Goal: Transaction & Acquisition: Book appointment/travel/reservation

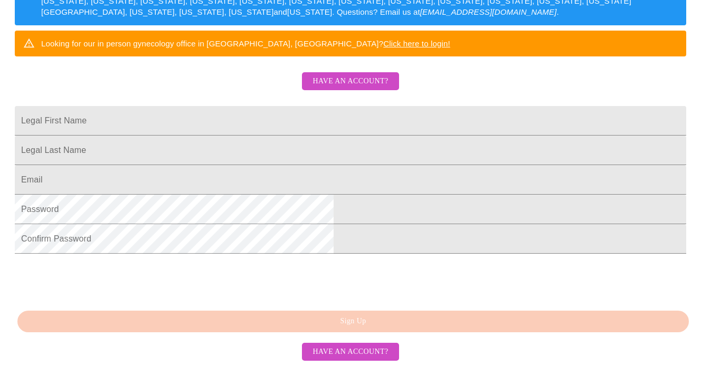
scroll to position [238, 0]
click at [263, 121] on input "Legal First Name" at bounding box center [350, 121] width 671 height 30
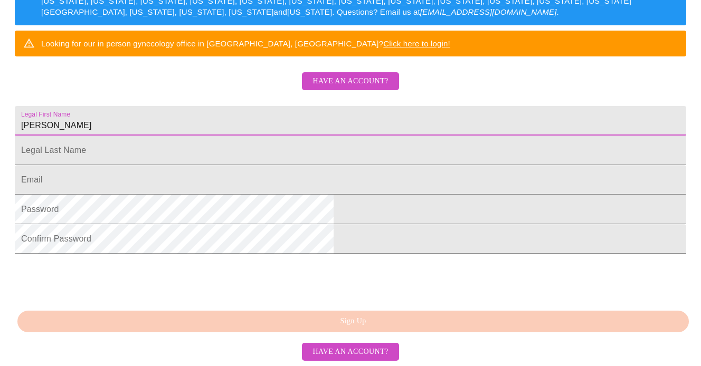
type input "[PERSON_NAME]"
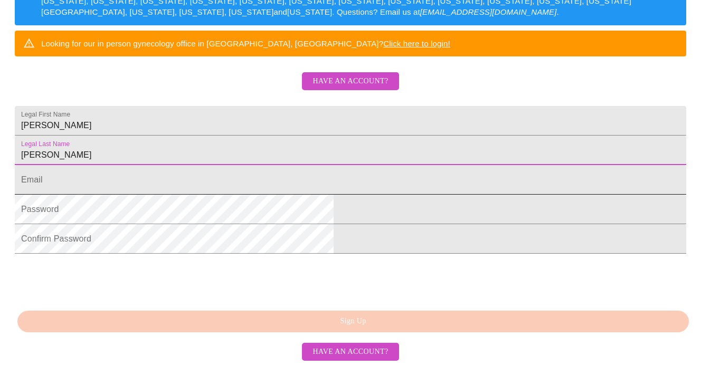
type input "[PERSON_NAME]"
click at [252, 195] on input "Legal First Name" at bounding box center [350, 180] width 671 height 30
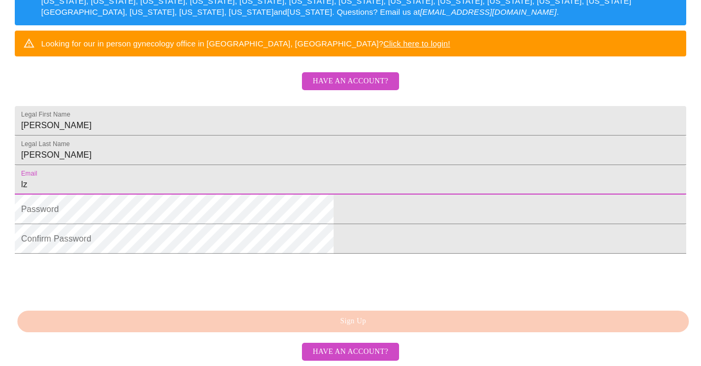
type input "l"
type input "[EMAIL_ADDRESS][DOMAIN_NAME]"
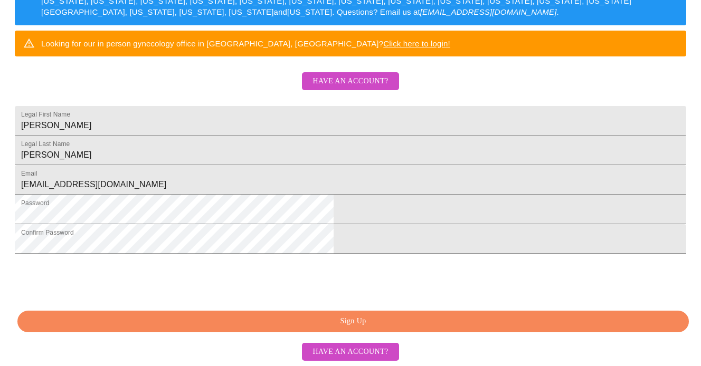
scroll to position [287, 0]
click at [383, 324] on span "Sign Up" at bounding box center [353, 321] width 647 height 13
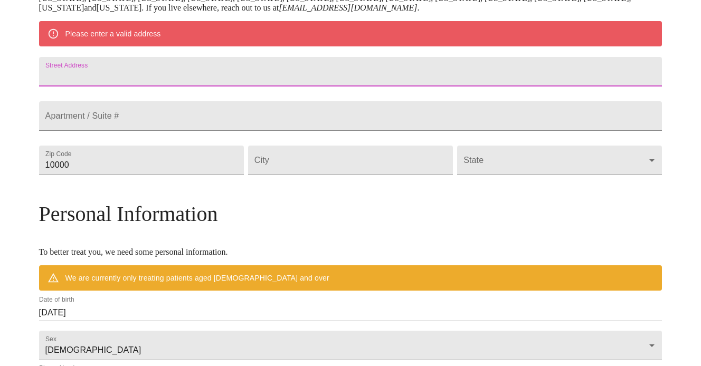
click at [188, 86] on input "Street Address" at bounding box center [350, 72] width 623 height 30
type input "741 Persimmon Dr"
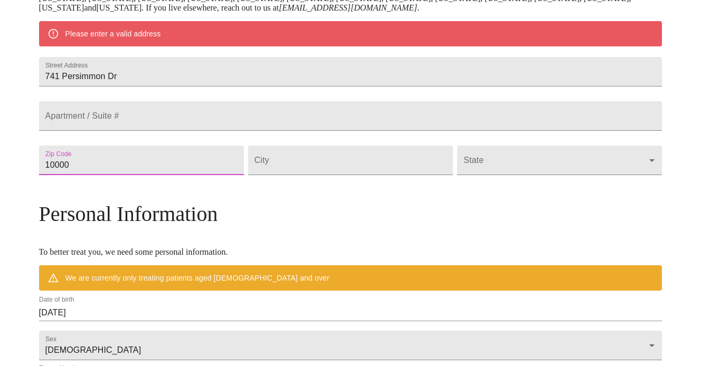
click at [163, 175] on input "10000" at bounding box center [141, 161] width 205 height 30
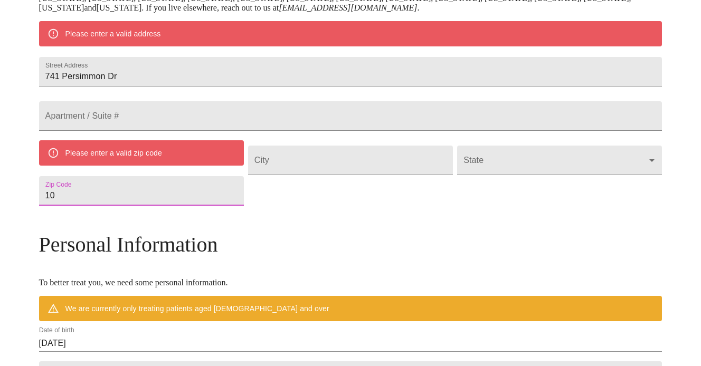
type input "1"
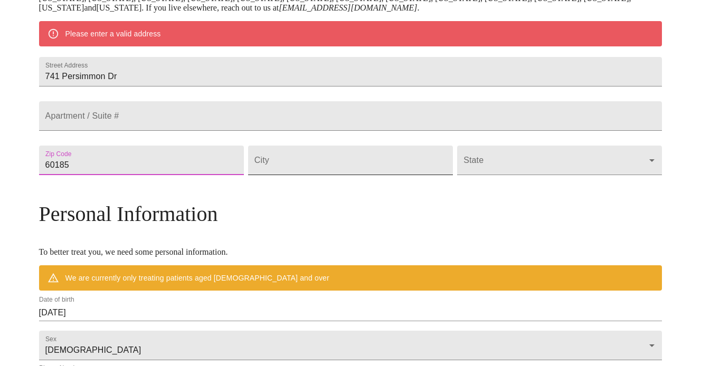
type input "60185"
click at [326, 175] on input "Street Address" at bounding box center [350, 161] width 205 height 30
type input "west [GEOGRAPHIC_DATA]"
click at [576, 188] on body "MyMenopauseRx Welcome to MyMenopauseRx Since it's your first time here, you'll …" at bounding box center [354, 175] width 700 height 832
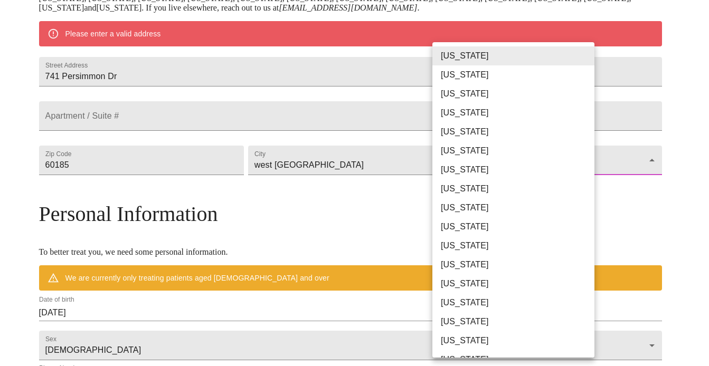
click at [459, 285] on li "[US_STATE]" at bounding box center [517, 283] width 170 height 19
type input "[US_STATE]"
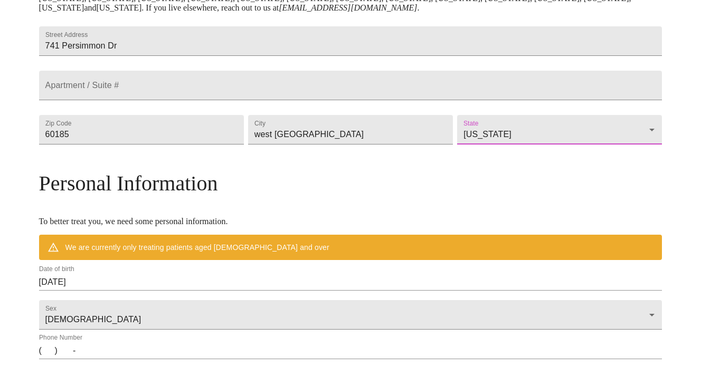
click at [380, 226] on p "To better treat you, we need some personal information." at bounding box center [350, 222] width 623 height 10
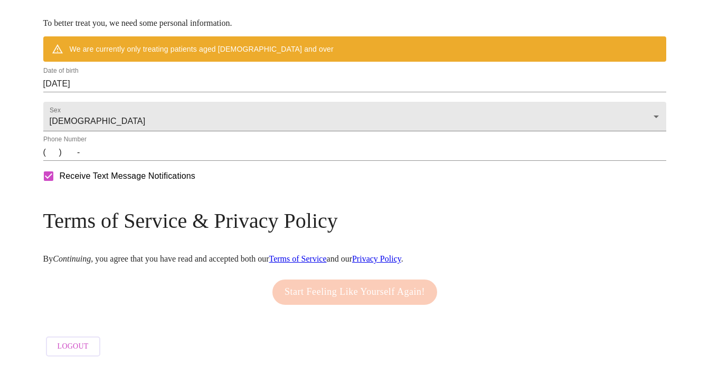
scroll to position [463, 0]
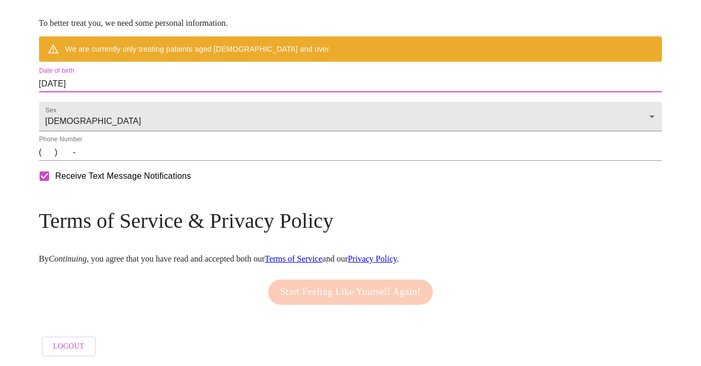
click at [169, 88] on input "[DATE]" at bounding box center [350, 83] width 623 height 17
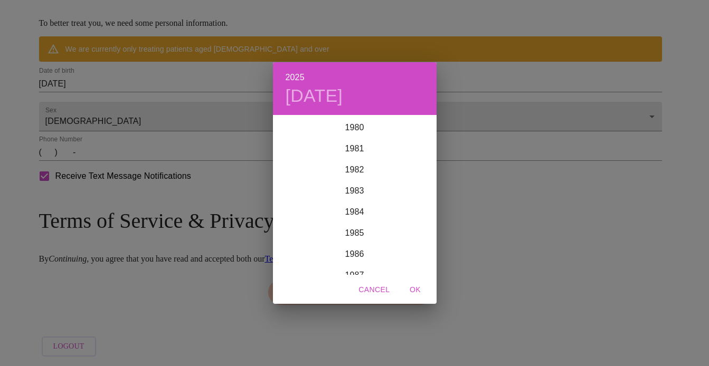
scroll to position [1604, 0]
click at [362, 188] on div "1978" at bounding box center [355, 191] width 164 height 21
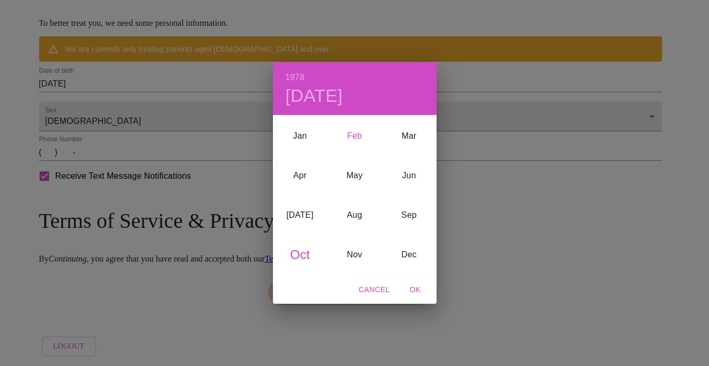
click at [356, 134] on div "Feb" at bounding box center [354, 137] width 54 height 40
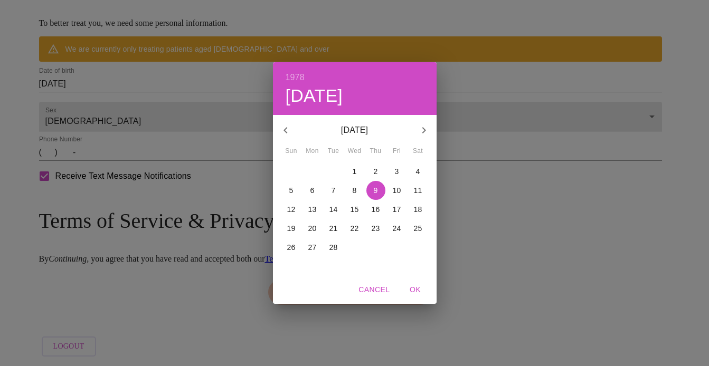
click at [418, 209] on p "18" at bounding box center [418, 209] width 8 height 11
click at [415, 289] on span "OK" at bounding box center [415, 289] width 25 height 13
type input "[DATE]"
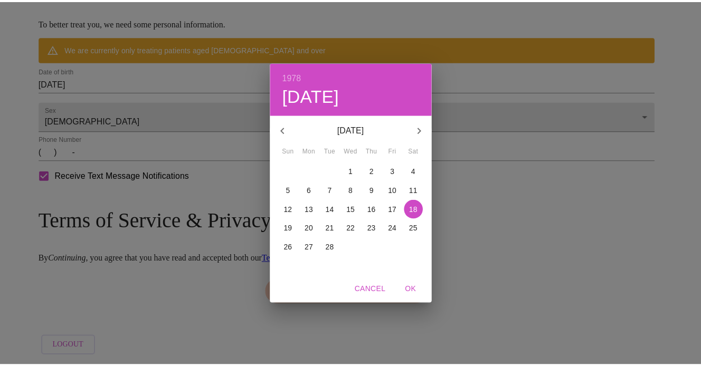
scroll to position [445, 0]
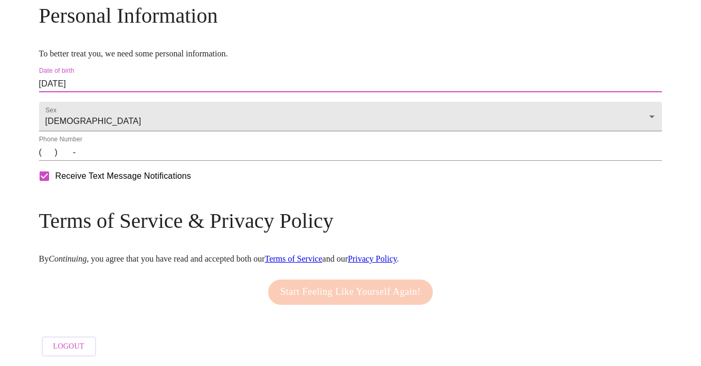
click at [124, 157] on input "(   )    -" at bounding box center [350, 152] width 623 height 17
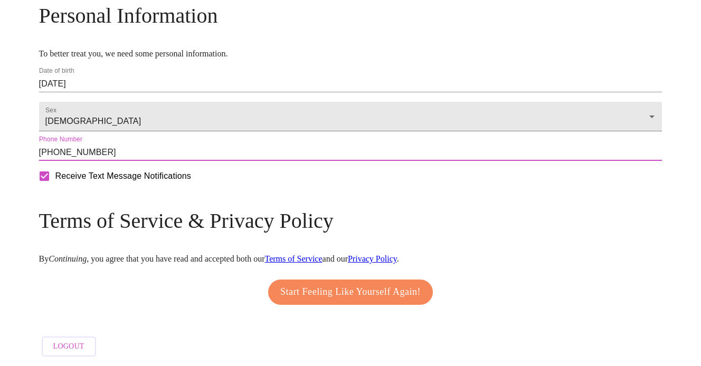
type input "[PHONE_NUMBER]"
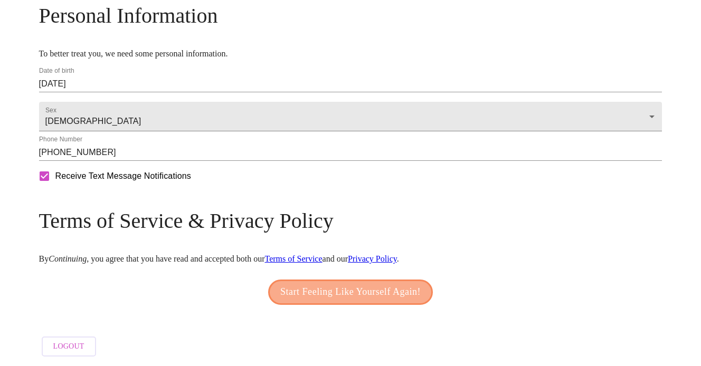
click at [362, 288] on span "Start Feeling Like Yourself Again!" at bounding box center [350, 292] width 140 height 17
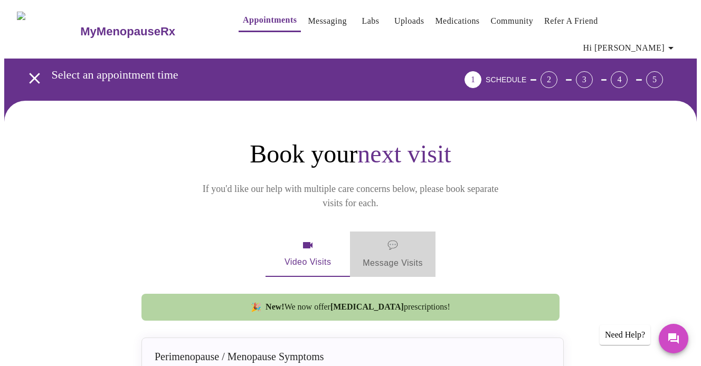
click at [394, 238] on span "💬" at bounding box center [392, 245] width 11 height 15
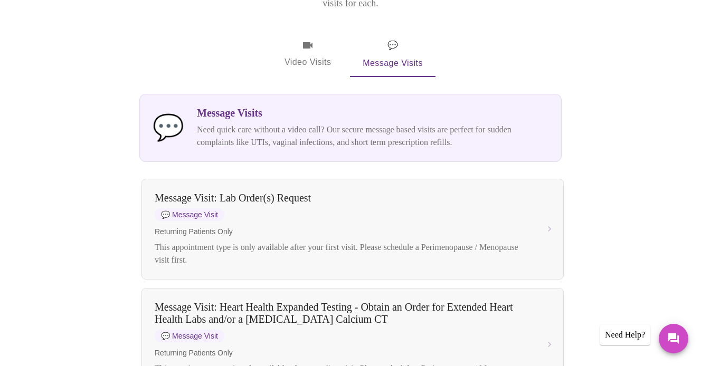
scroll to position [196, 0]
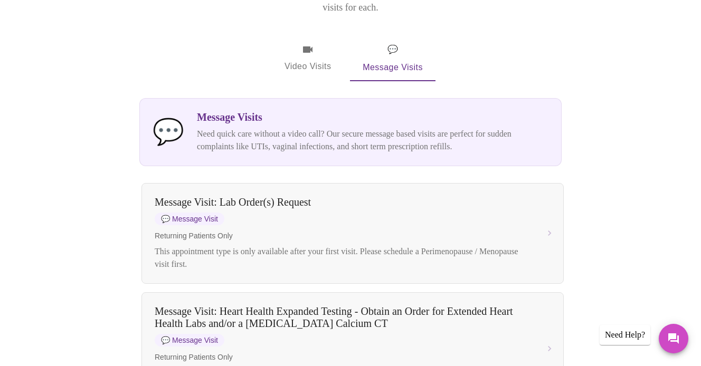
click at [306, 46] on icon "button" at bounding box center [308, 49] width 10 height 6
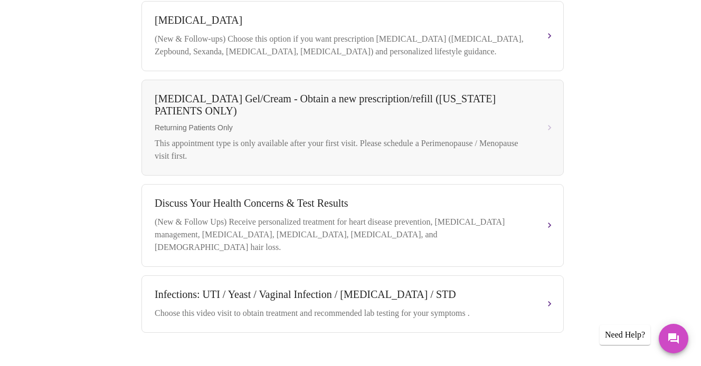
scroll to position [448, 0]
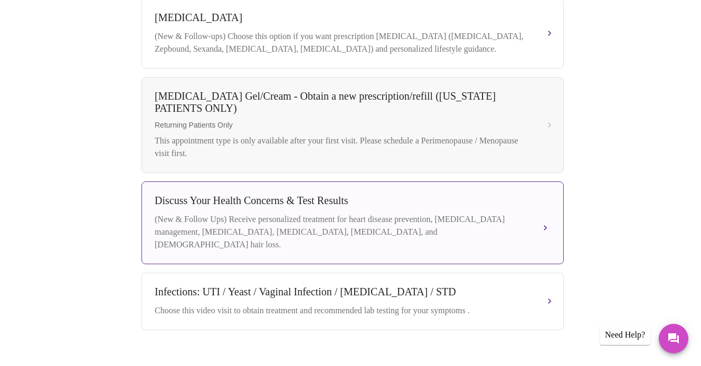
click at [482, 213] on div "(New & Follow Ups) Receive personalized treatment for heart disease prevention,…" at bounding box center [342, 232] width 375 height 38
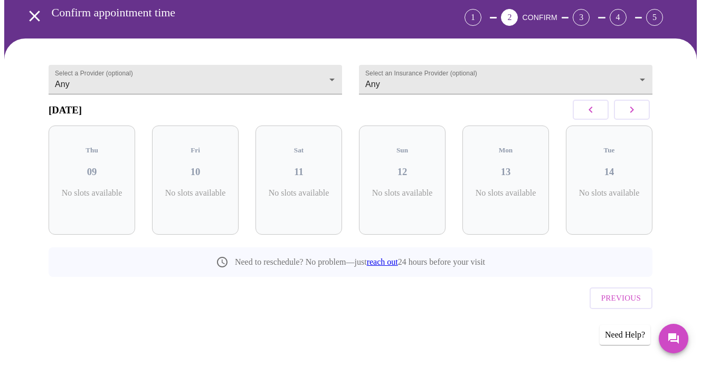
scroll to position [31, 0]
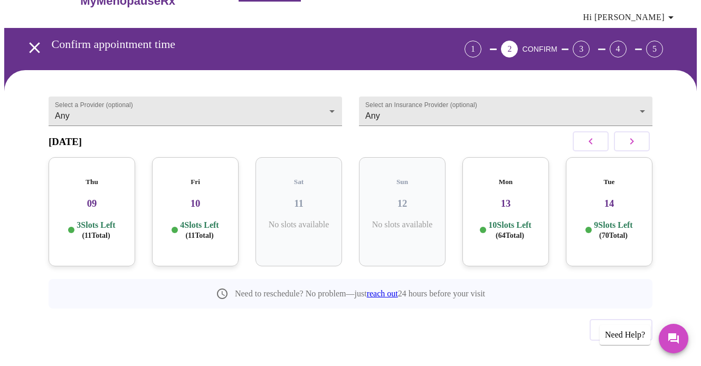
click at [188, 198] on h3 "10" at bounding box center [195, 204] width 70 height 12
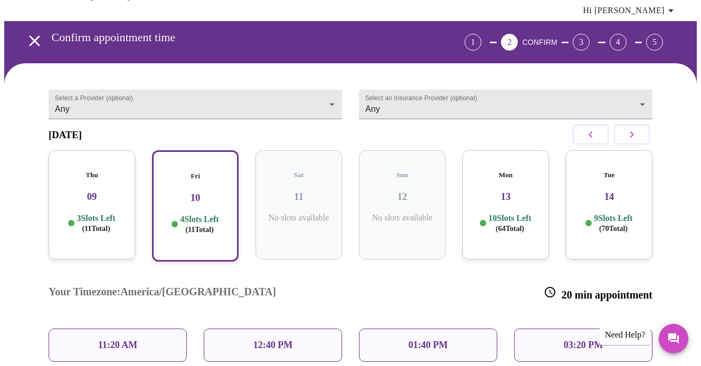
scroll to position [32, 0]
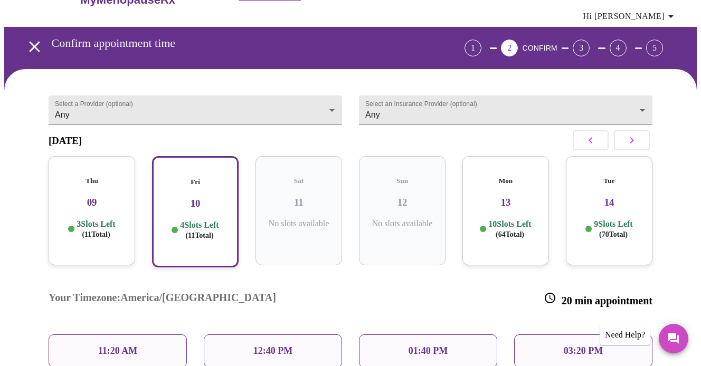
click at [84, 193] on div "Thu 09 3 Slots Left ( 11 Total)" at bounding box center [92, 210] width 87 height 109
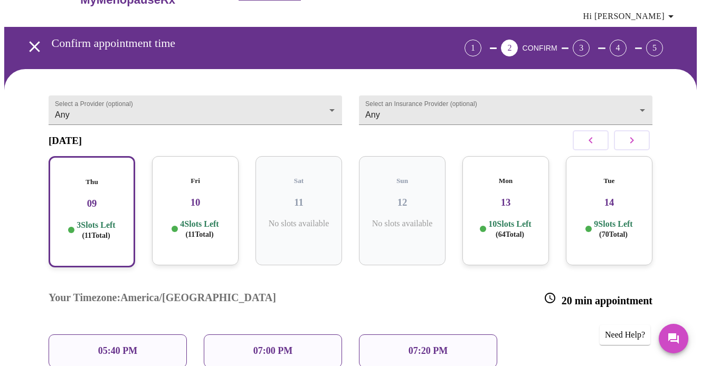
click at [208, 194] on div "Fri 10 4 Slots Left ( 11 Total)" at bounding box center [195, 210] width 87 height 109
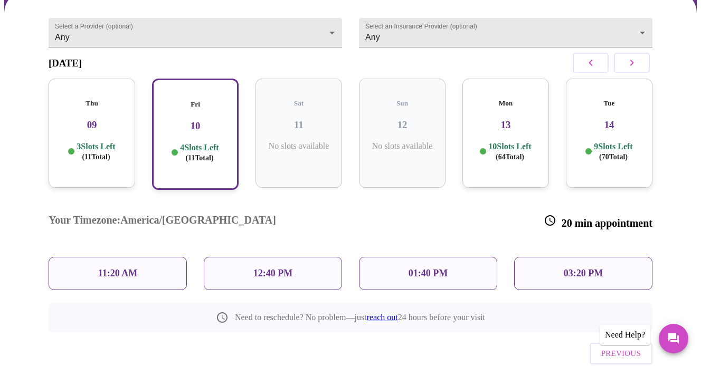
scroll to position [116, 0]
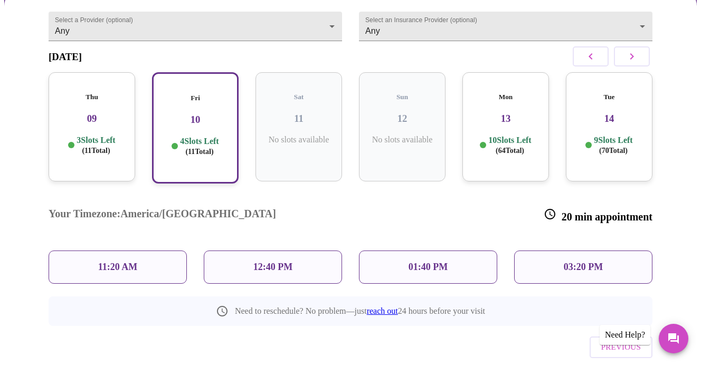
click at [445, 262] on p "01:40 PM" at bounding box center [428, 267] width 39 height 11
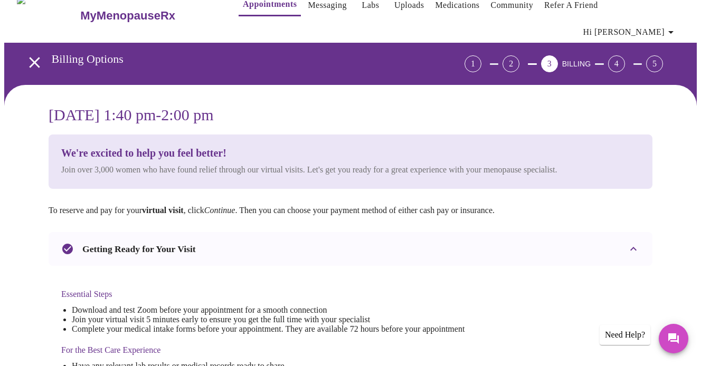
scroll to position [5, 0]
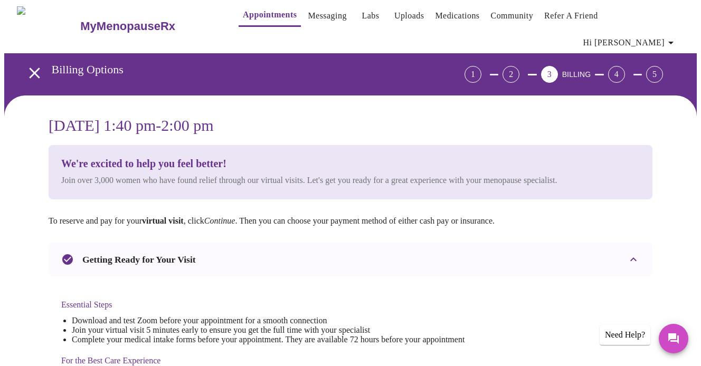
click at [229, 216] on em "Continue" at bounding box center [219, 220] width 31 height 9
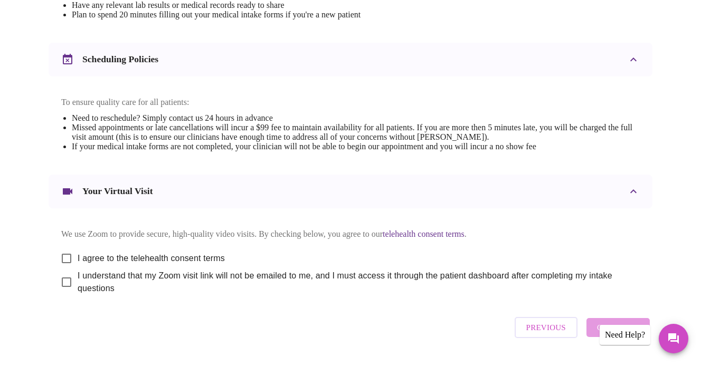
scroll to position [402, 0]
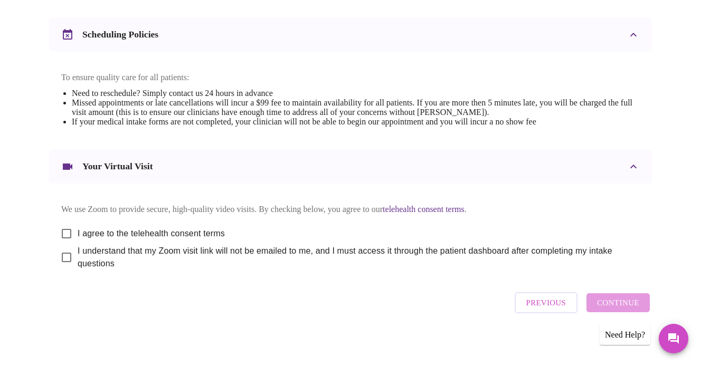
click at [631, 302] on div "Previous Continue" at bounding box center [582, 303] width 140 height 32
click at [67, 223] on input "I agree to the telehealth consent terms" at bounding box center [66, 234] width 22 height 22
checkbox input "true"
click at [63, 252] on input "I understand that my Zoom visit link will not be emailed to me, and I must acce…" at bounding box center [66, 258] width 22 height 22
checkbox input "true"
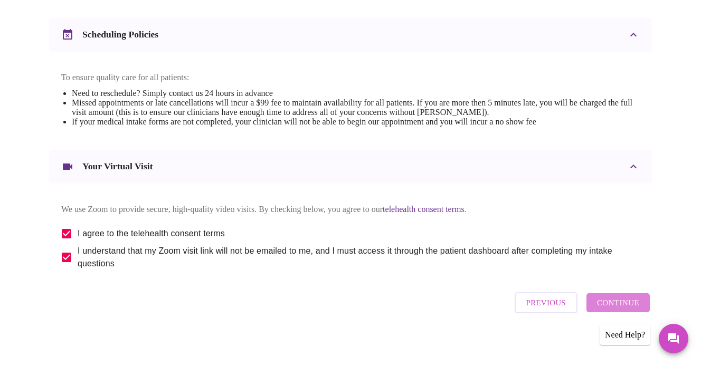
click at [630, 297] on span "Continue" at bounding box center [618, 303] width 42 height 14
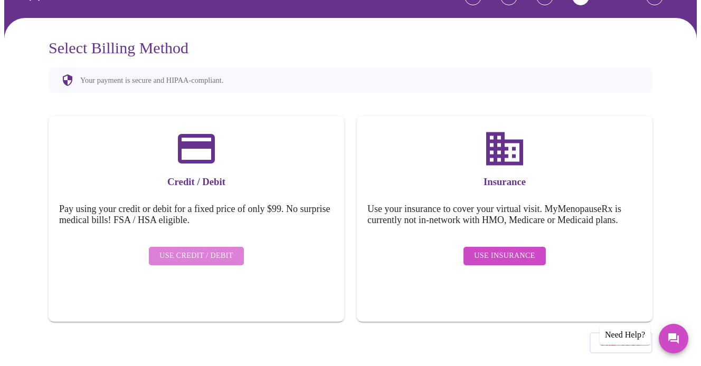
click at [221, 250] on span "Use Credit / Debit" at bounding box center [196, 256] width 74 height 13
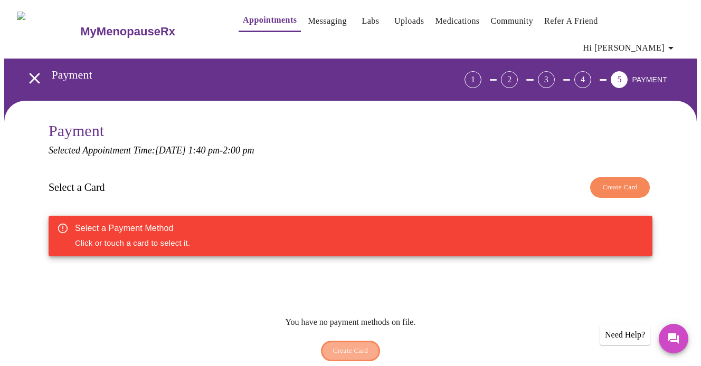
click at [351, 345] on span "Create Card" at bounding box center [350, 351] width 35 height 12
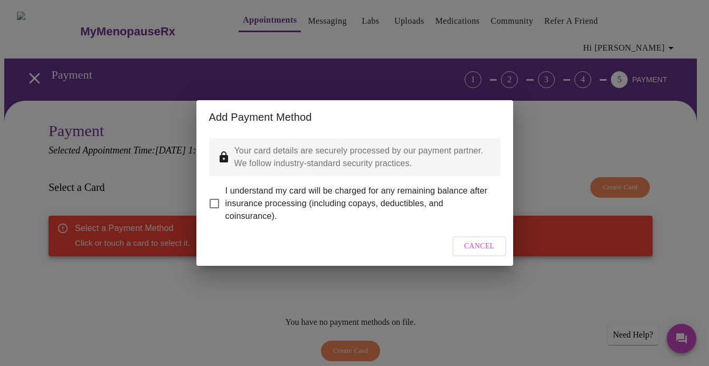
click at [216, 196] on input "I understand my card will be charged for any remaining balance after insurance …" at bounding box center [214, 204] width 22 height 22
checkbox input "true"
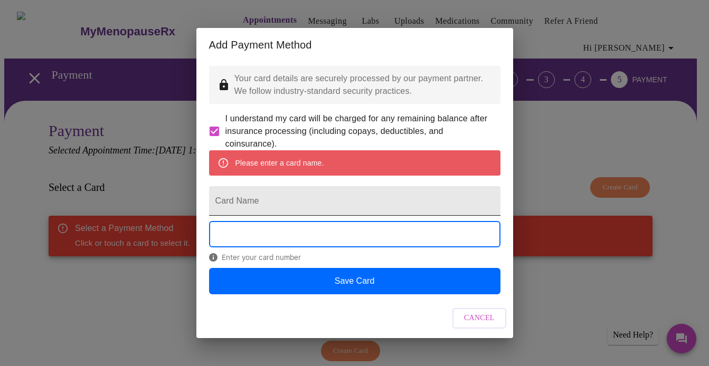
click at [279, 204] on input "Card Name" at bounding box center [354, 201] width 291 height 30
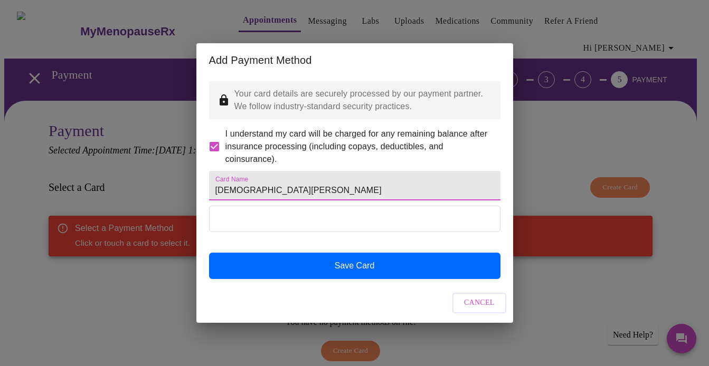
type input "[DEMOGRAPHIC_DATA][PERSON_NAME]"
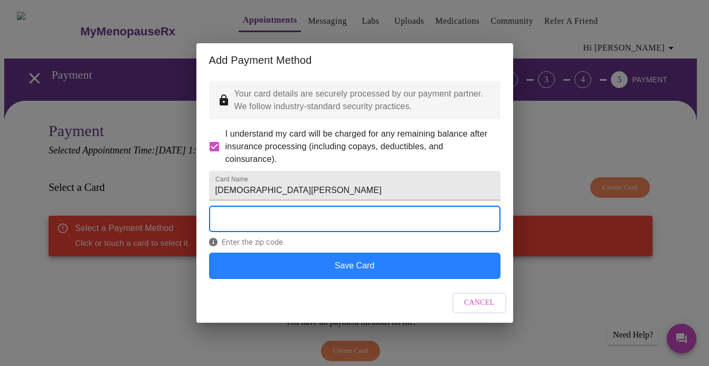
click at [365, 277] on button "Save Card" at bounding box center [354, 266] width 291 height 26
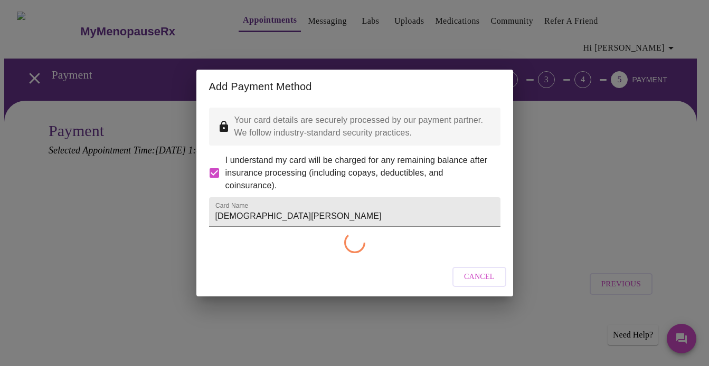
checkbox input "false"
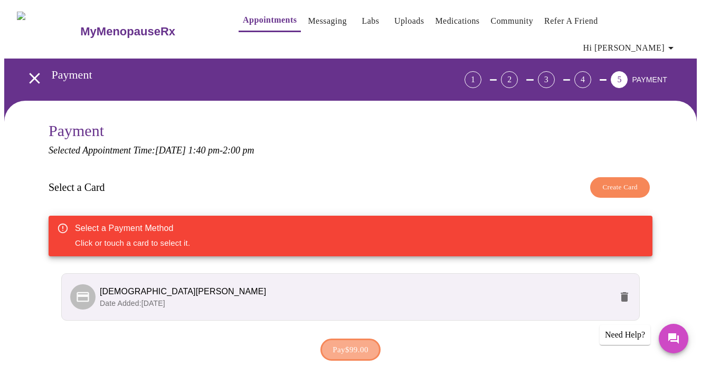
click at [350, 343] on span "Pay $99.00" at bounding box center [351, 350] width 36 height 14
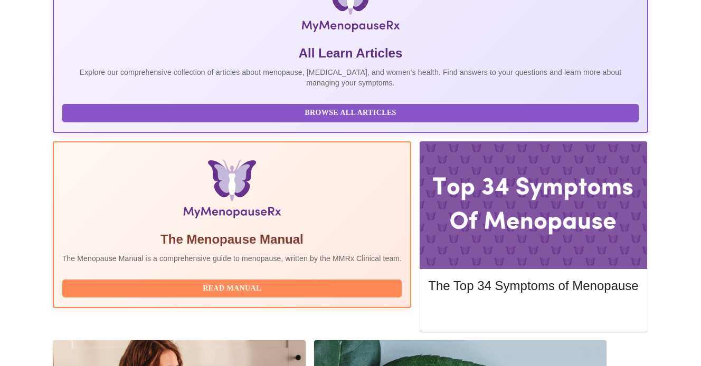
scroll to position [266, 0]
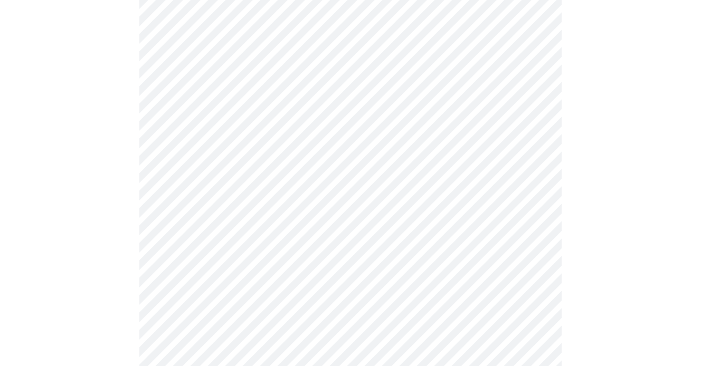
scroll to position [150, 0]
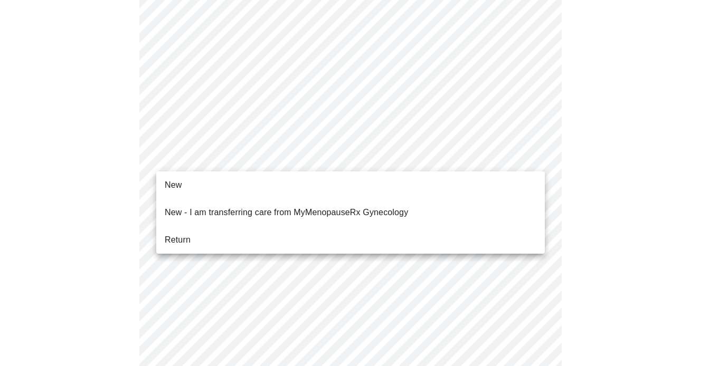
click at [447, 242] on ul "New New - I am transferring care from MyMenopauseRx Gynecology Return" at bounding box center [350, 213] width 389 height 82
click at [451, 234] on li "Return" at bounding box center [350, 240] width 389 height 19
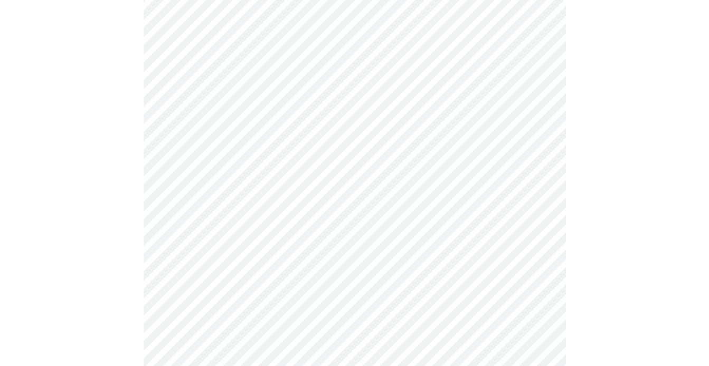
scroll to position [662, 0]
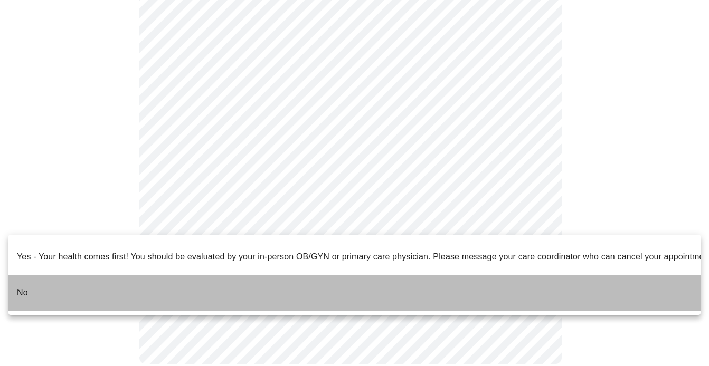
click at [451, 275] on li "No" at bounding box center [354, 293] width 692 height 36
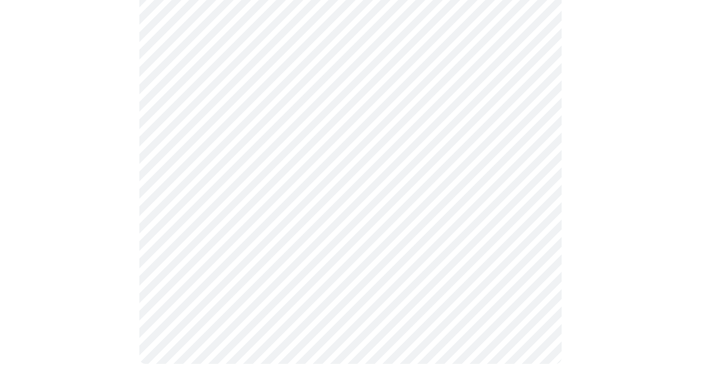
scroll to position [0, 0]
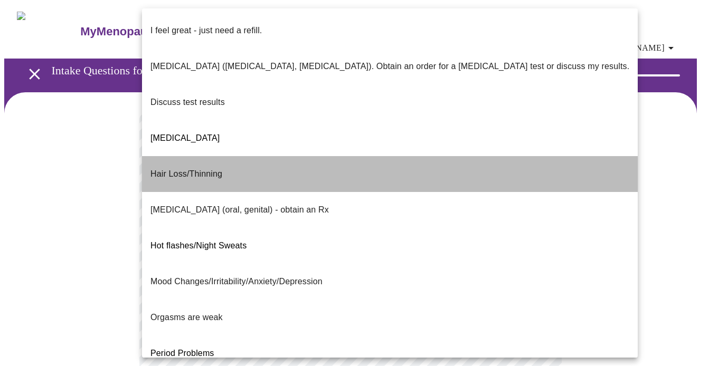
click at [395, 156] on li "Hair Loss/Thinning" at bounding box center [390, 174] width 496 height 36
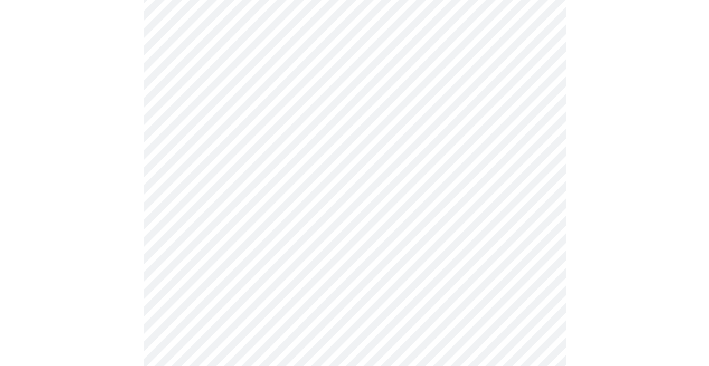
scroll to position [175, 0]
click at [533, 134] on body "MyMenopauseRx Appointments Messaging Labs Uploads Medications Community Refer a…" at bounding box center [354, 199] width 700 height 741
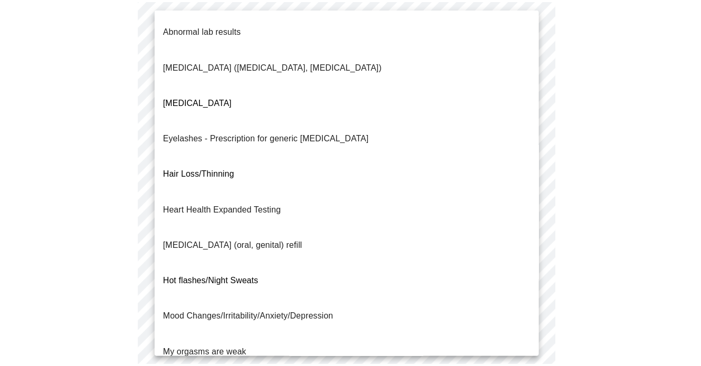
scroll to position [126, 0]
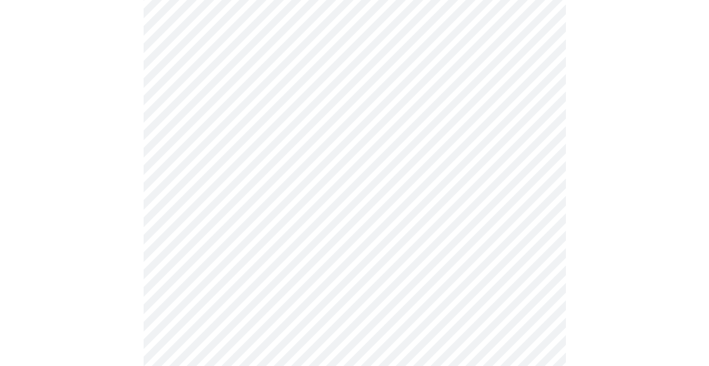
click at [535, 240] on body "MyMenopauseRx Appointments Messaging Labs Uploads Medications Community Refer a…" at bounding box center [354, 196] width 700 height 735
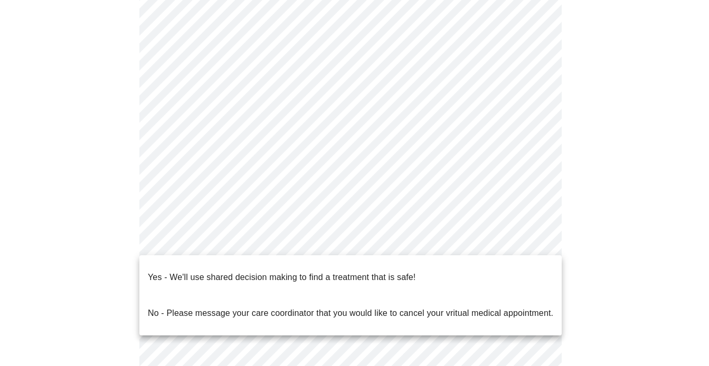
click at [585, 265] on div at bounding box center [354, 183] width 709 height 366
click at [533, 239] on body "MyMenopauseRx Appointments Messaging Labs Uploads Medications Community Refer a…" at bounding box center [354, 196] width 700 height 735
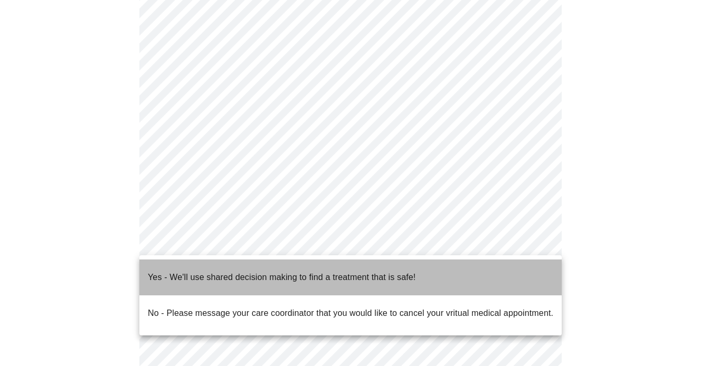
click at [515, 268] on li "Yes - We'll use shared decision making to find a treatment that is safe!" at bounding box center [350, 278] width 422 height 36
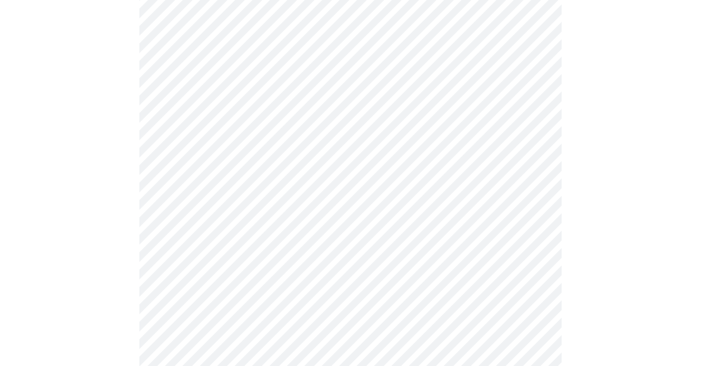
click at [585, 181] on div at bounding box center [350, 238] width 693 height 640
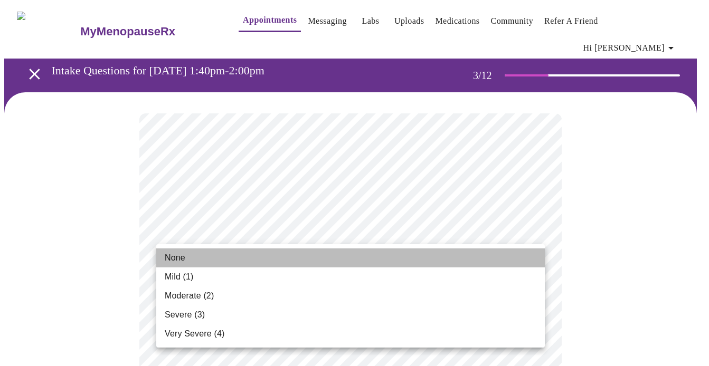
click at [512, 257] on li "None" at bounding box center [350, 258] width 389 height 19
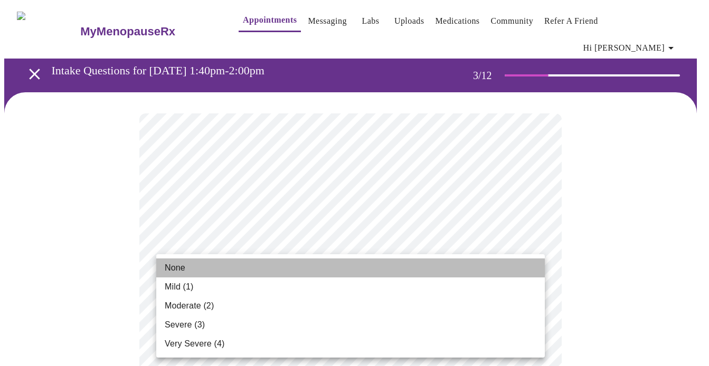
click at [512, 271] on li "None" at bounding box center [350, 268] width 389 height 19
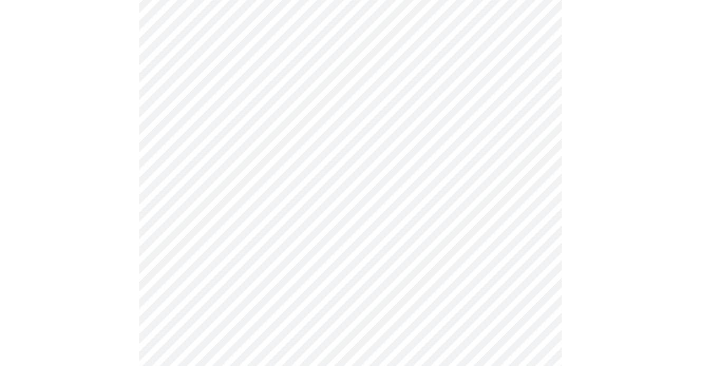
scroll to position [281, 0]
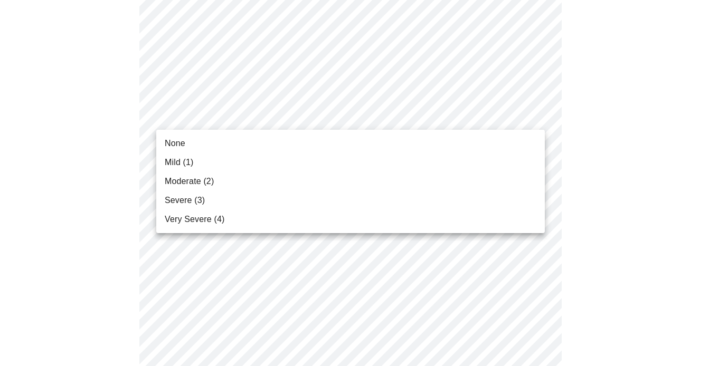
click at [520, 160] on li "Mild (1)" at bounding box center [350, 162] width 389 height 19
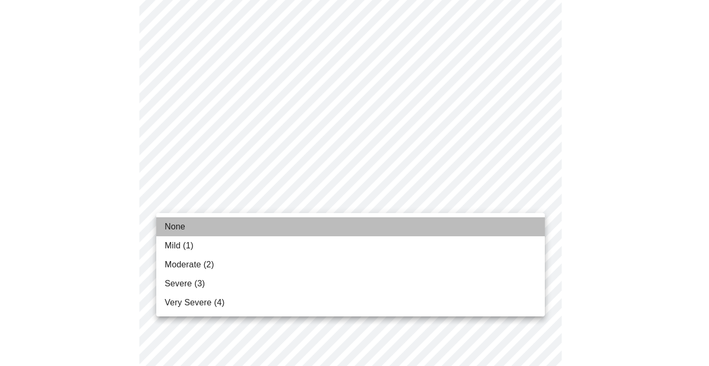
click at [522, 229] on li "None" at bounding box center [350, 226] width 389 height 19
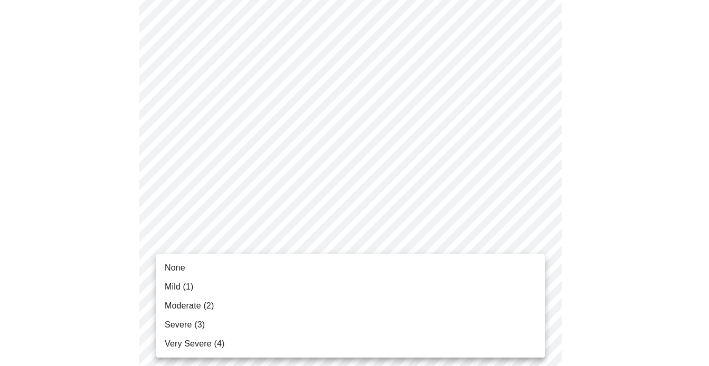
click at [533, 273] on li "None" at bounding box center [350, 268] width 389 height 19
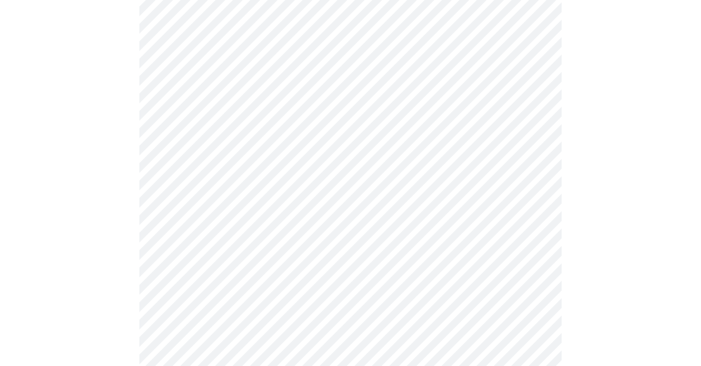
click at [535, 139] on body "MyMenopauseRx Appointments Messaging Labs Uploads Medications Community Refer a…" at bounding box center [354, 199] width 700 height 1345
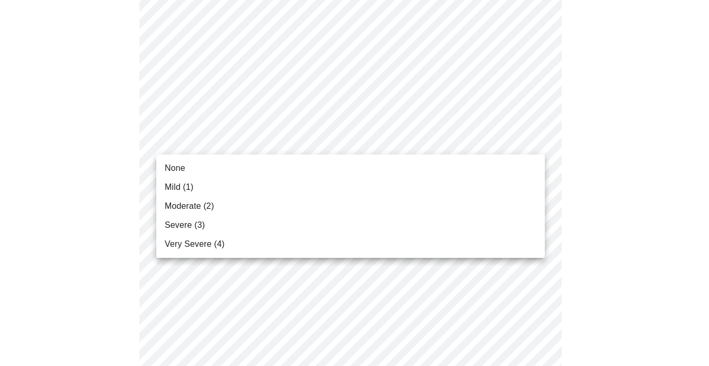
click at [526, 171] on li "None" at bounding box center [350, 168] width 389 height 19
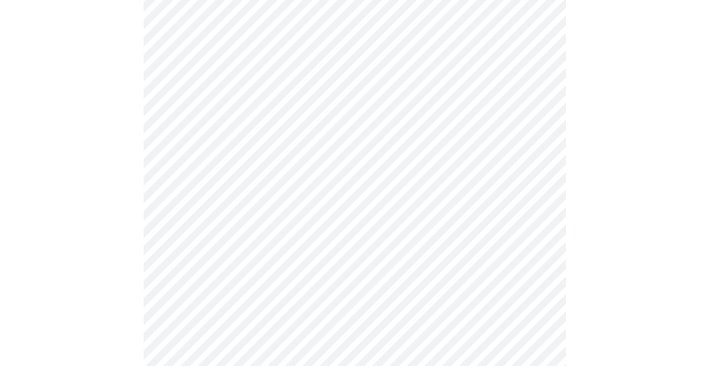
click at [532, 220] on body "MyMenopauseRx Appointments Messaging Labs Uploads Medications Community Refer a…" at bounding box center [354, 192] width 700 height 1330
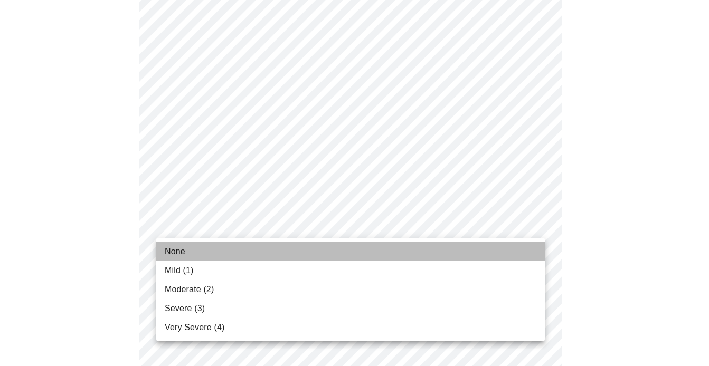
click at [523, 248] on li "None" at bounding box center [350, 251] width 389 height 19
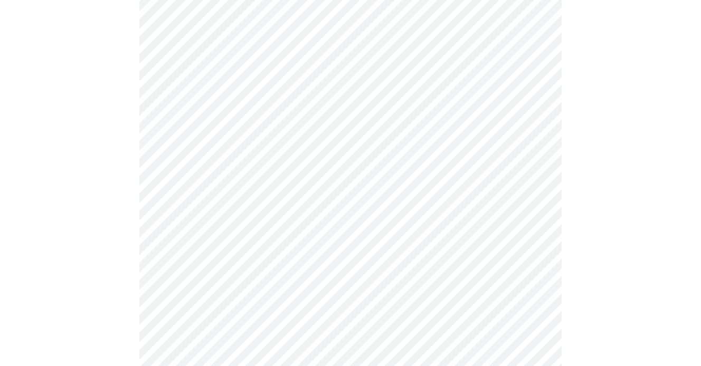
scroll to position [664, 0]
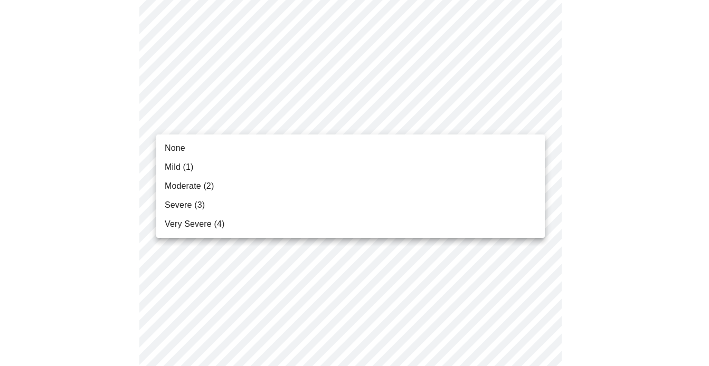
click at [476, 192] on li "Moderate (2)" at bounding box center [350, 186] width 389 height 19
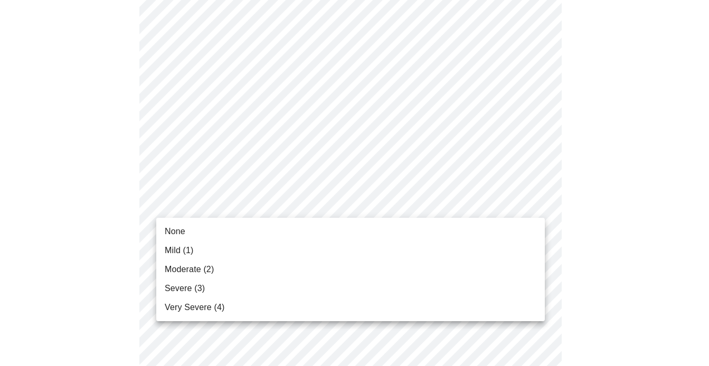
click at [528, 222] on li "None" at bounding box center [350, 231] width 389 height 19
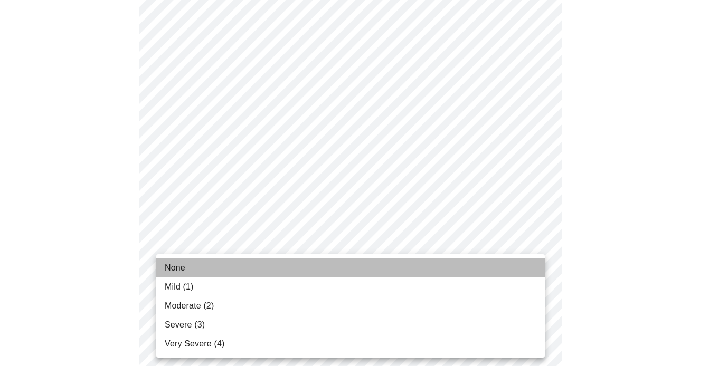
click at [528, 272] on li "None" at bounding box center [350, 268] width 389 height 19
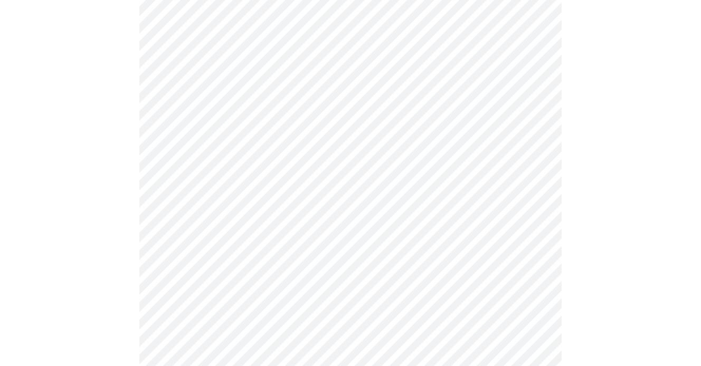
scroll to position [859, 0]
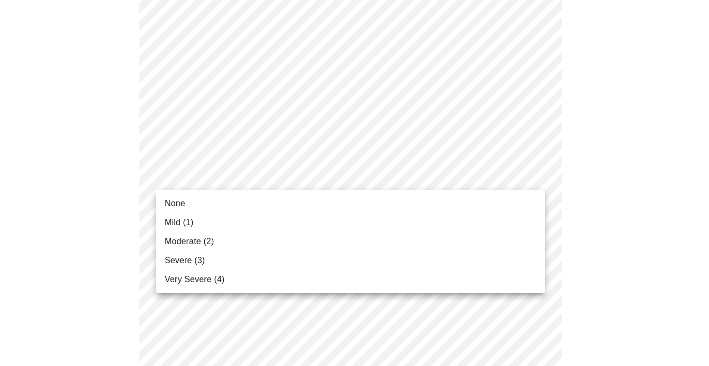
click at [515, 206] on li "None" at bounding box center [350, 203] width 389 height 19
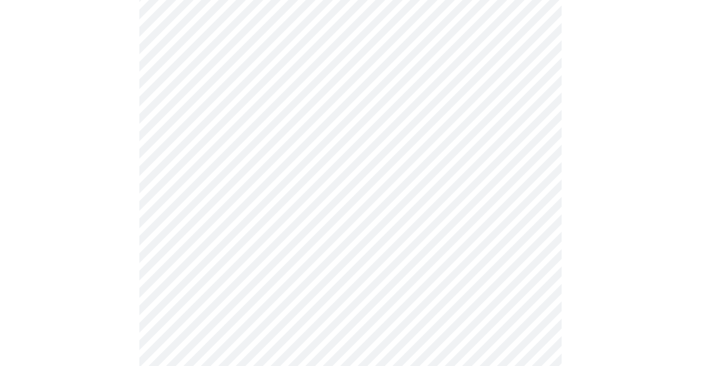
scroll to position [456, 0]
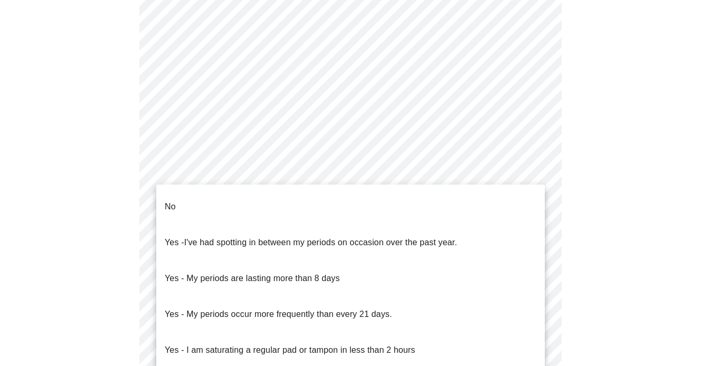
click at [531, 190] on body "MyMenopauseRx Appointments Messaging Labs Uploads Medications Community Refer a…" at bounding box center [354, 77] width 700 height 1057
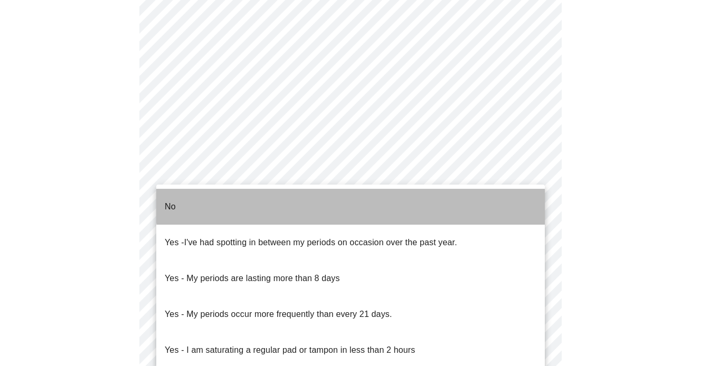
click at [522, 195] on li "No" at bounding box center [350, 207] width 389 height 36
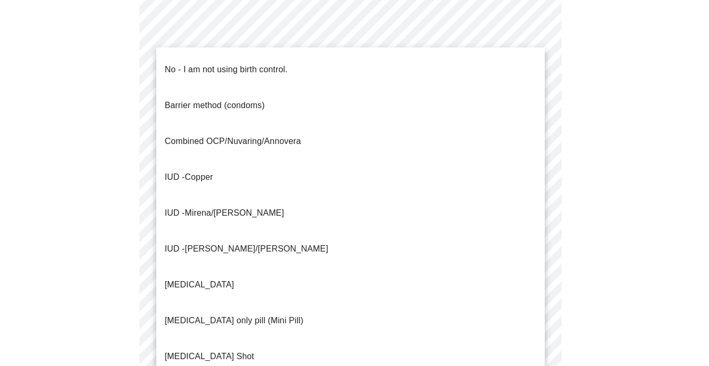
click at [533, 255] on body "MyMenopauseRx Appointments Messaging Labs Uploads Medications Community Refer a…" at bounding box center [354, 74] width 700 height 1050
click at [486, 68] on li "No - I am not using birth control." at bounding box center [350, 70] width 389 height 36
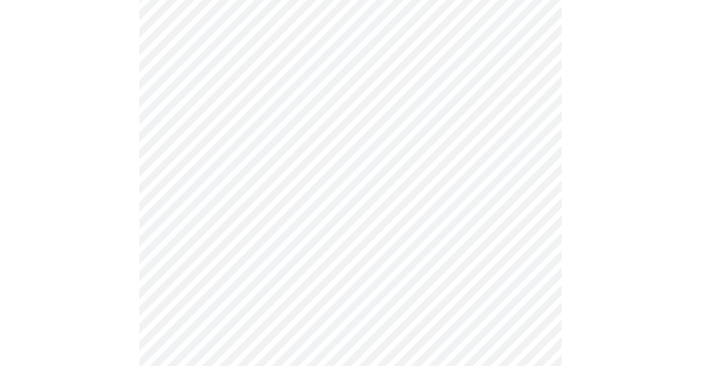
scroll to position [649, 0]
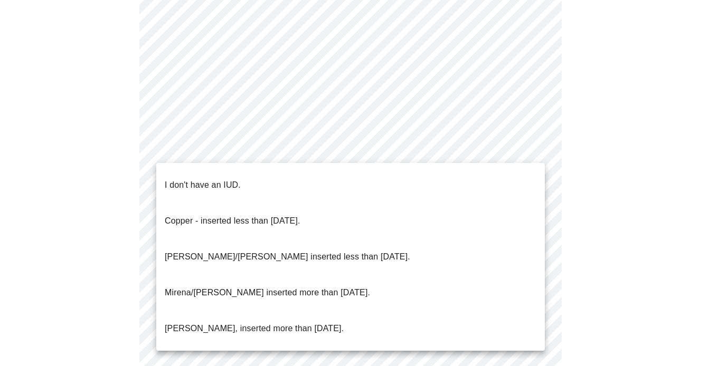
click at [510, 172] on li "I don't have an IUD." at bounding box center [350, 185] width 389 height 36
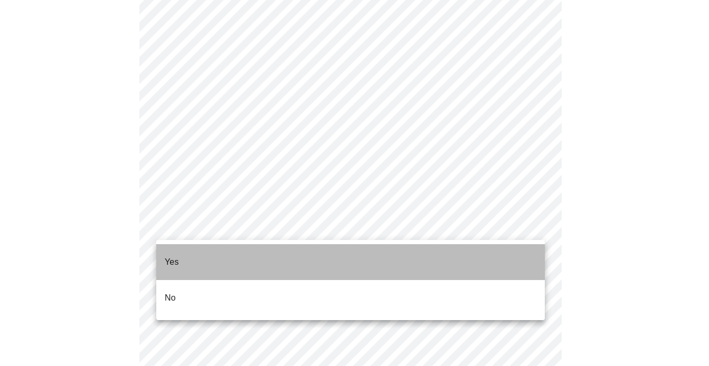
click at [512, 252] on li "Yes" at bounding box center [350, 262] width 389 height 36
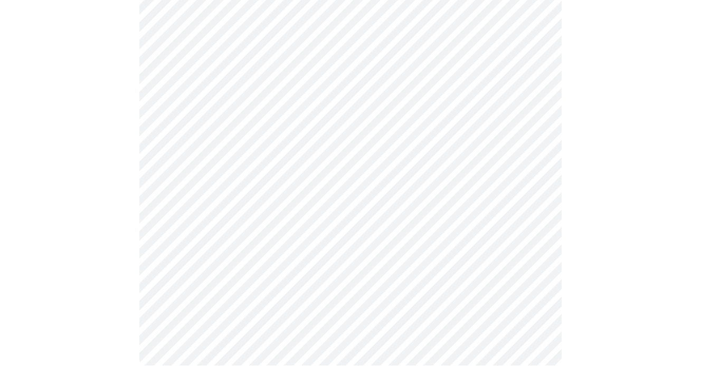
scroll to position [0, 0]
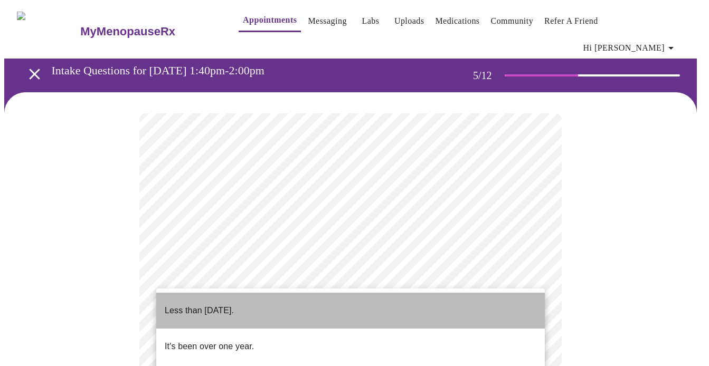
click at [517, 301] on li "Less than [DATE]." at bounding box center [350, 311] width 389 height 36
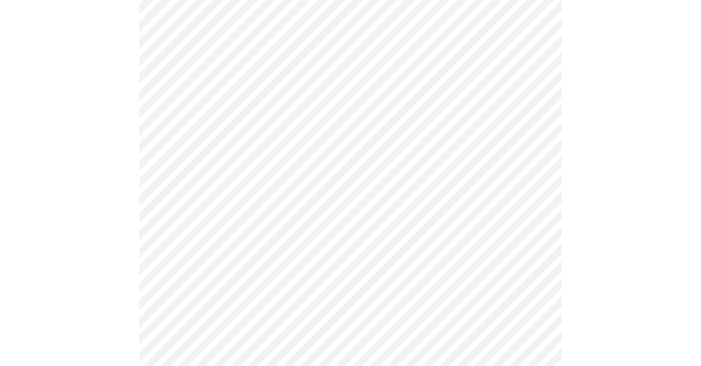
scroll to position [182, 0]
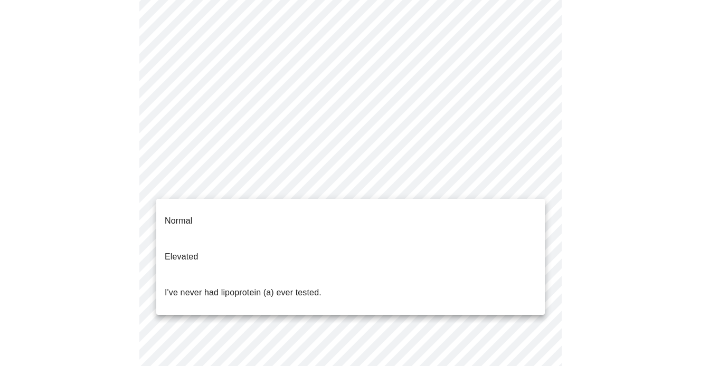
click at [533, 180] on body "MyMenopauseRx Appointments Messaging Labs Uploads Medications Community Refer a…" at bounding box center [354, 255] width 700 height 864
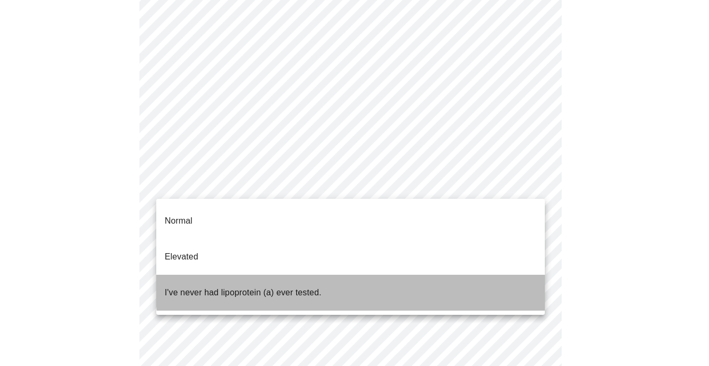
click at [487, 275] on li "I've never had lipoprotein (a) ever tested." at bounding box center [350, 293] width 389 height 36
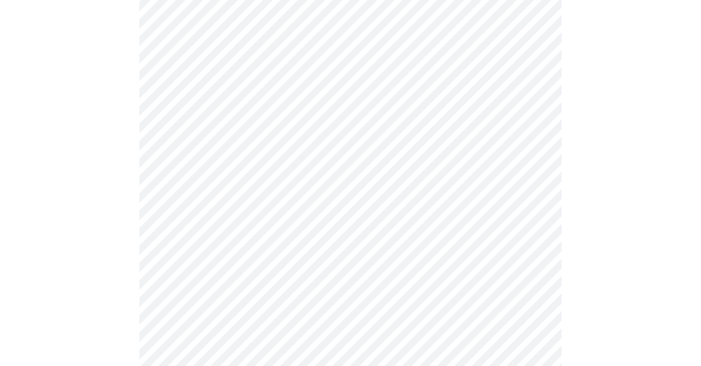
click at [641, 308] on div at bounding box center [350, 284] width 693 height 746
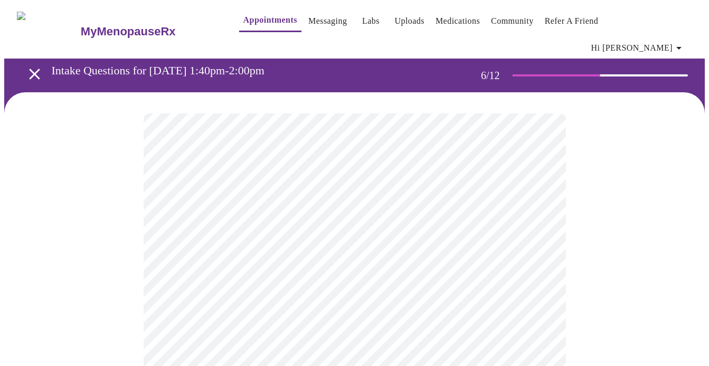
click at [324, 304] on body "MyMenopauseRx Appointments Messaging Labs Uploads Medications Community Refer a…" at bounding box center [354, 293] width 700 height 579
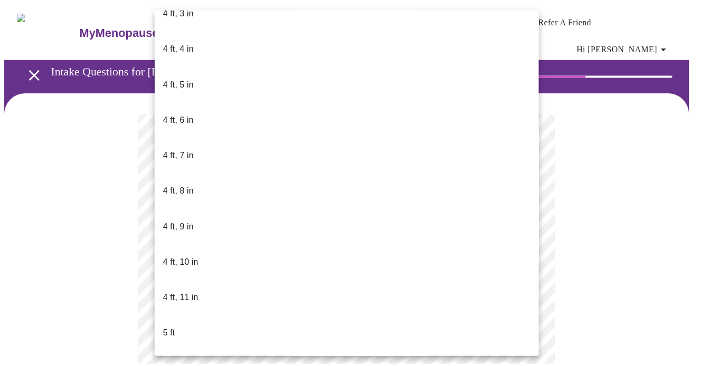
scroll to position [585, 0]
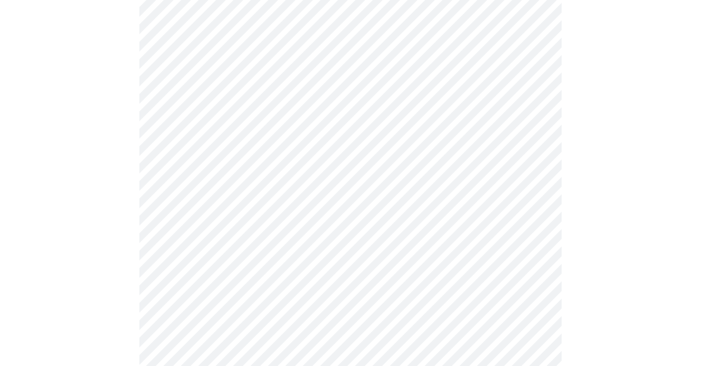
scroll to position [2763, 0]
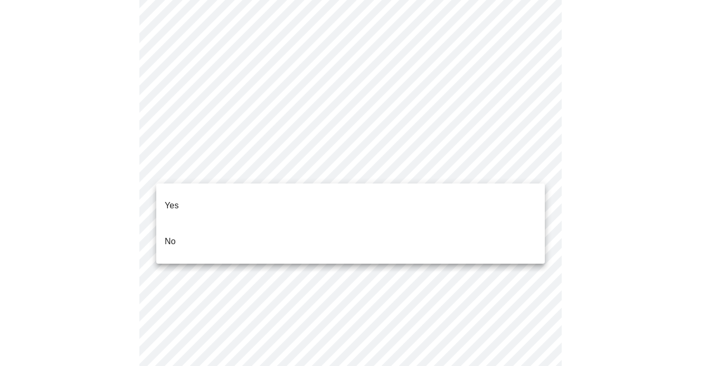
click at [488, 224] on li "No" at bounding box center [350, 242] width 389 height 36
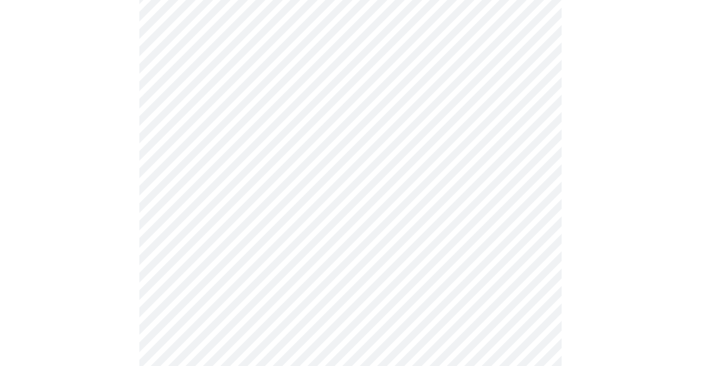
scroll to position [625, 0]
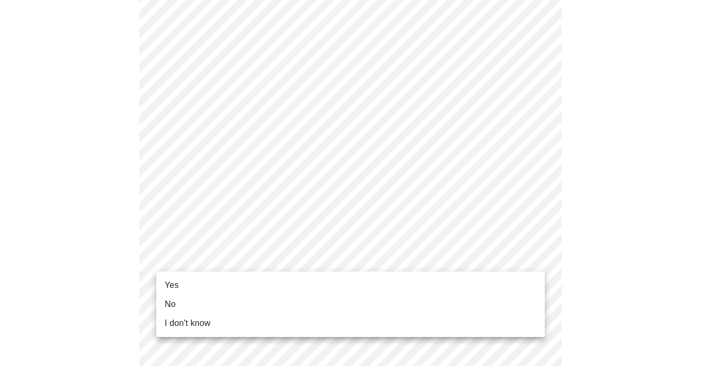
click at [486, 286] on li "Yes" at bounding box center [350, 285] width 389 height 19
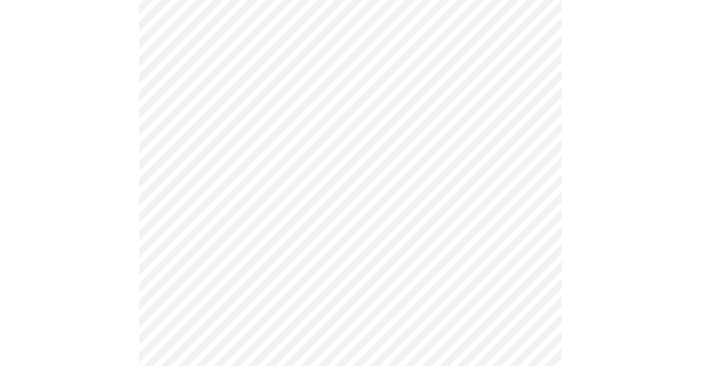
scroll to position [0, 0]
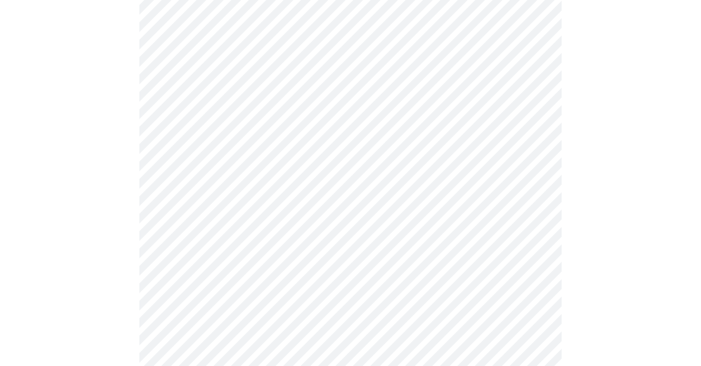
scroll to position [198, 0]
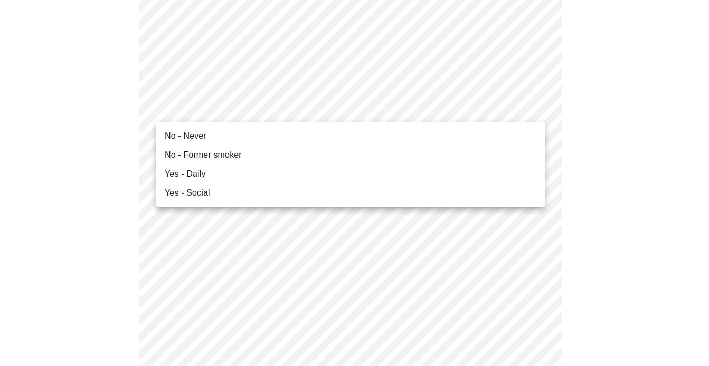
click at [500, 138] on li "No - Never" at bounding box center [350, 136] width 389 height 19
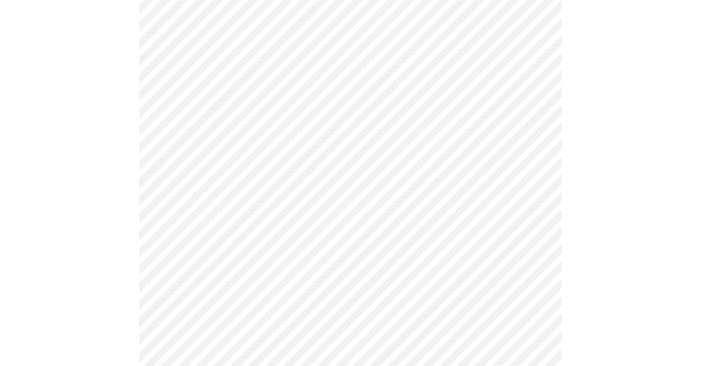
scroll to position [952, 0]
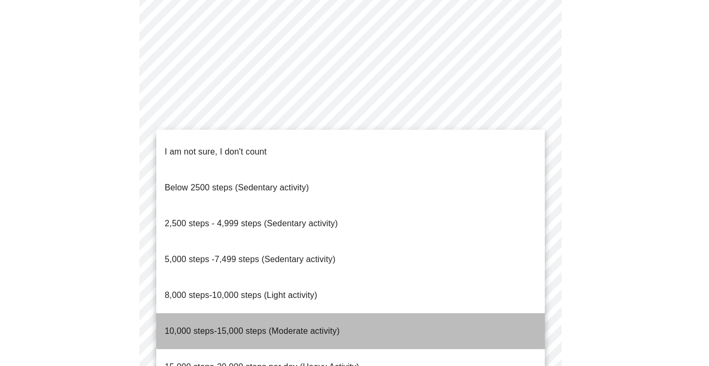
click at [382, 314] on li "10,000 steps-15,000 steps (Moderate activity)" at bounding box center [350, 332] width 389 height 36
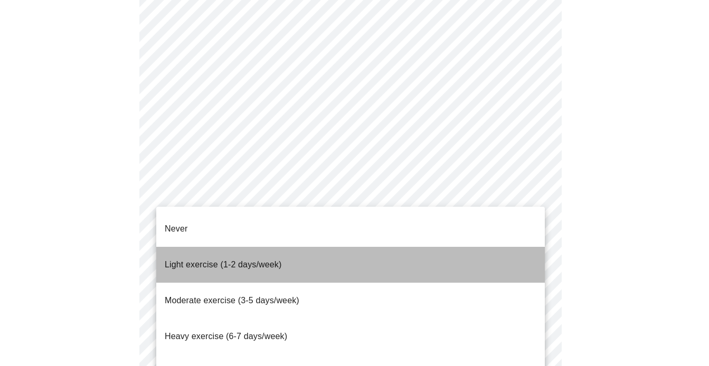
click at [440, 247] on li "Light exercise (1-2 days/week)" at bounding box center [350, 265] width 389 height 36
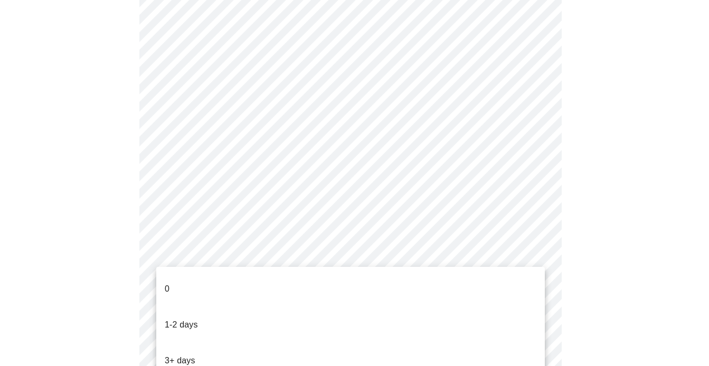
click at [400, 315] on li "1-2 days" at bounding box center [350, 325] width 389 height 36
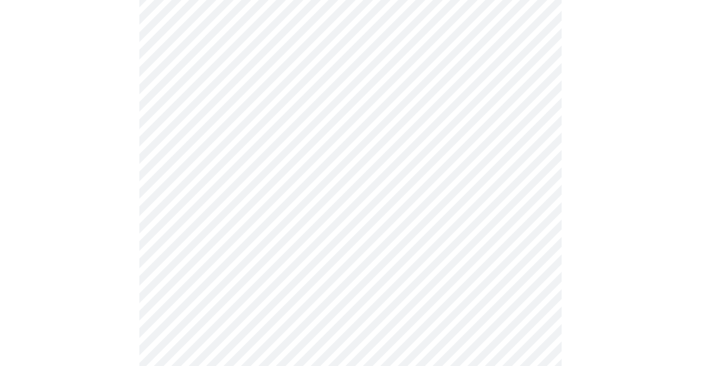
scroll to position [0, 0]
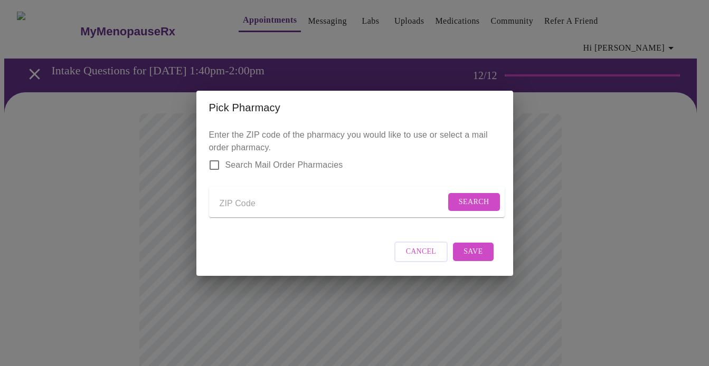
click at [249, 203] on input "Send a message to your care team" at bounding box center [333, 204] width 226 height 17
type input "60185"
click at [459, 197] on span "Search" at bounding box center [474, 202] width 31 height 13
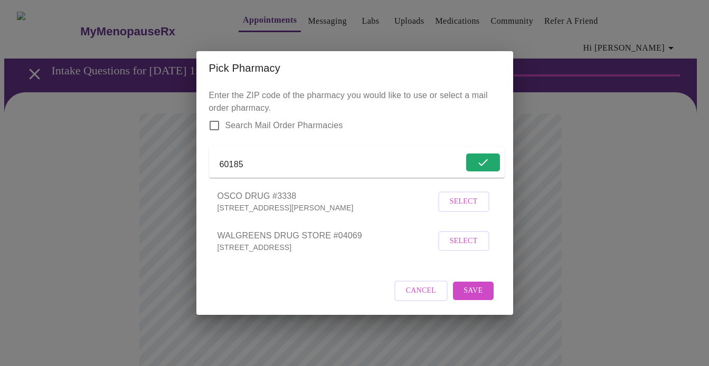
click at [464, 248] on span "Select" at bounding box center [464, 241] width 28 height 13
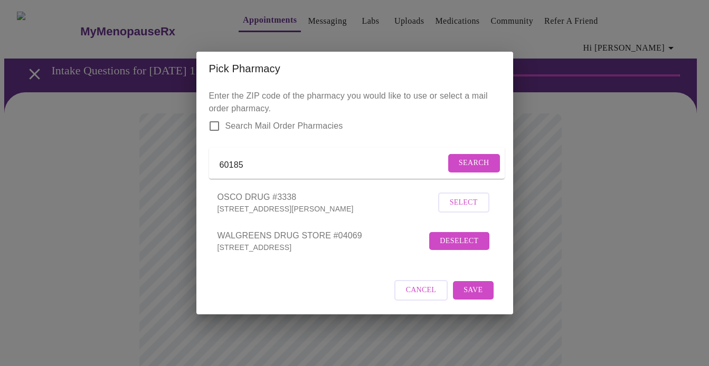
click at [471, 295] on span "Save" at bounding box center [472, 290] width 19 height 13
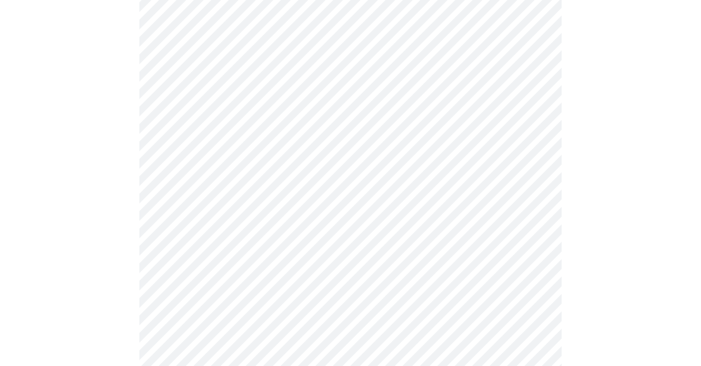
scroll to position [141, 0]
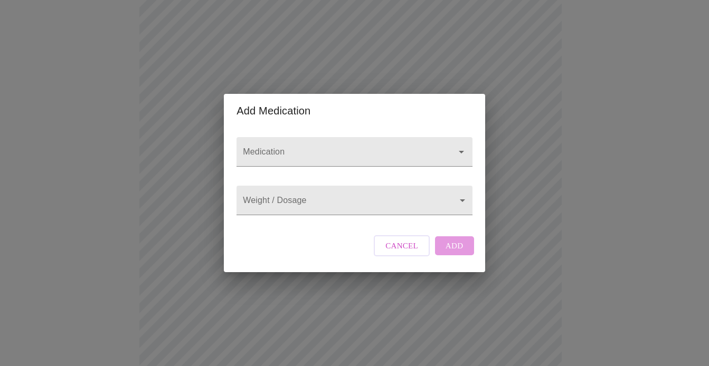
click at [349, 148] on input "Medication" at bounding box center [339, 157] width 197 height 20
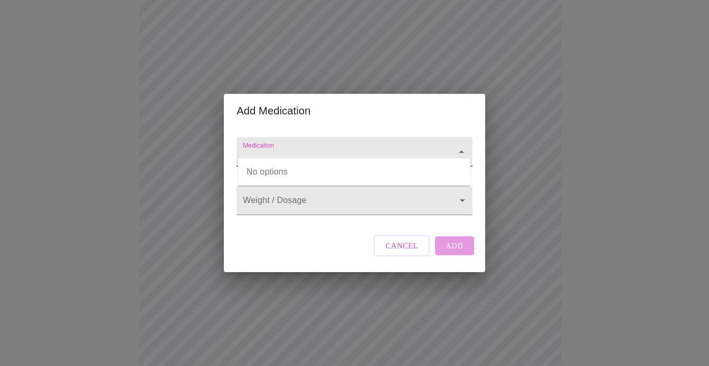
click at [349, 148] on input "Medication" at bounding box center [339, 157] width 197 height 20
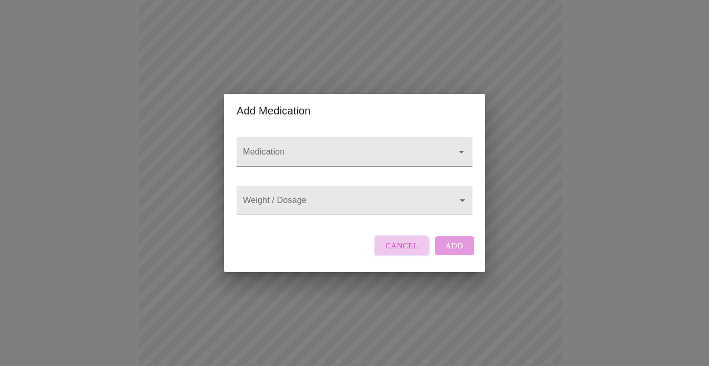
click at [405, 253] on span "Cancel" at bounding box center [401, 246] width 33 height 14
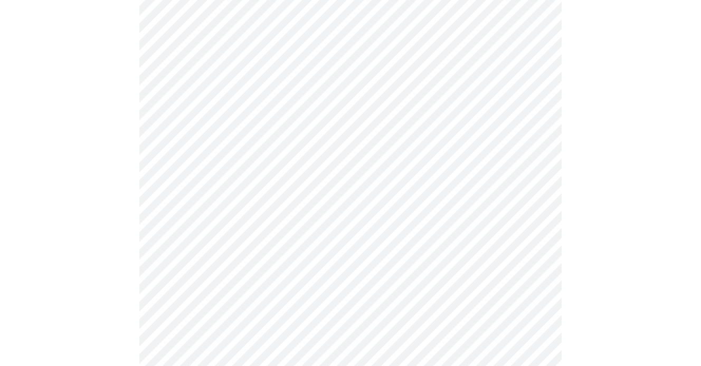
scroll to position [404, 0]
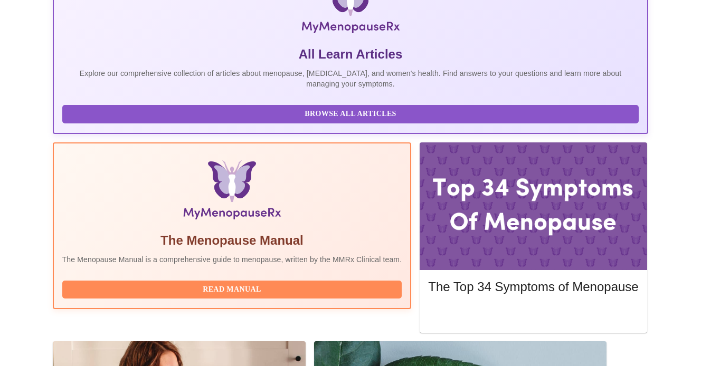
scroll to position [266, 0]
